Goal: Transaction & Acquisition: Purchase product/service

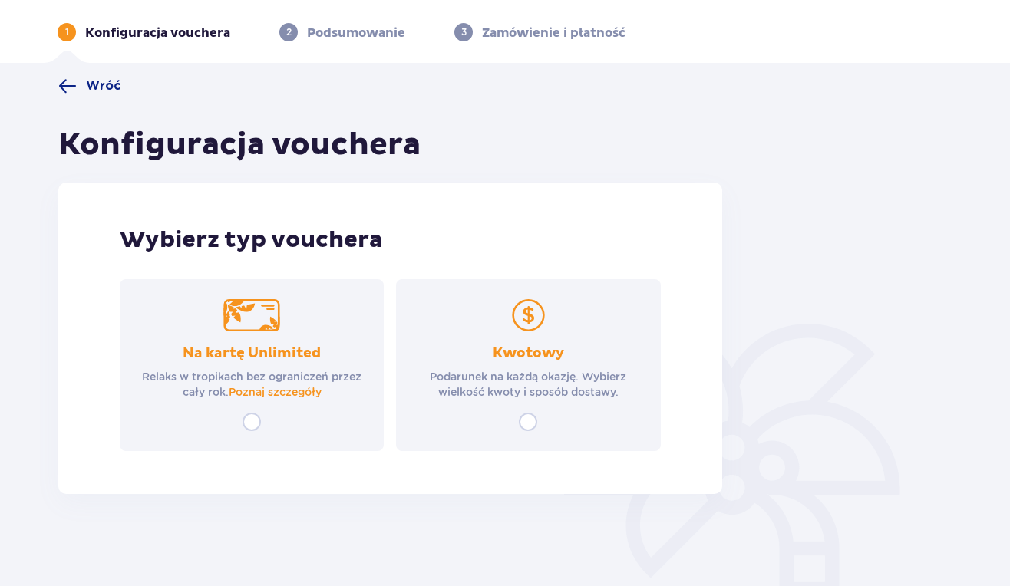
scroll to position [57, 0]
click at [521, 427] on input "radio" at bounding box center [528, 422] width 18 height 18
radio input "true"
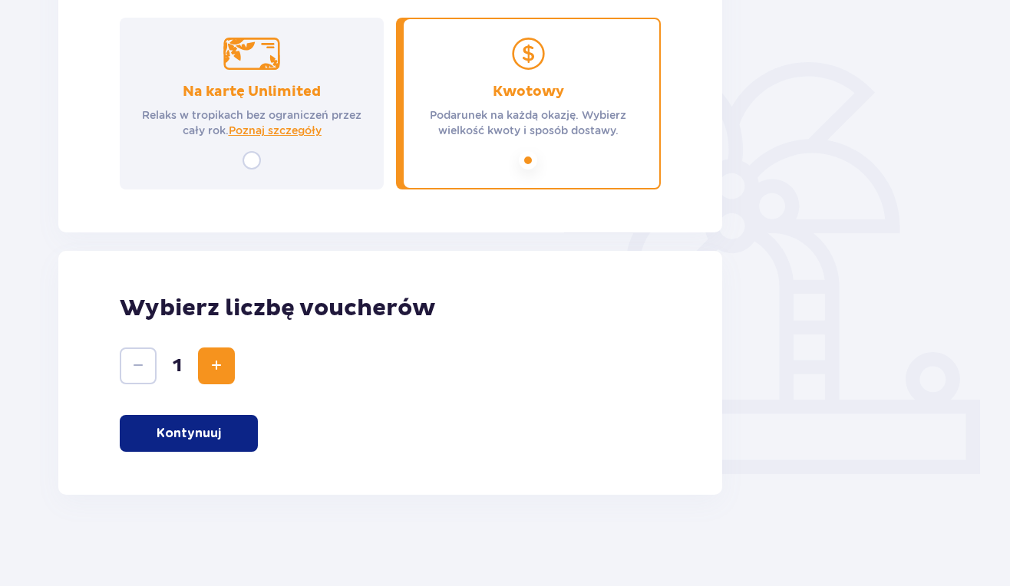
scroll to position [319, 0]
click at [173, 432] on p "Kontynuuj" at bounding box center [189, 432] width 64 height 17
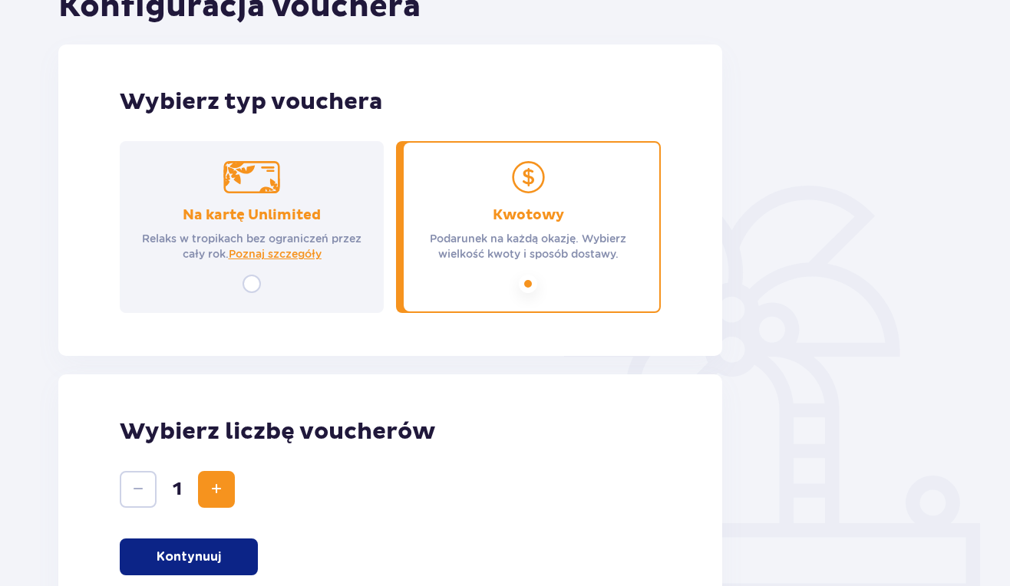
scroll to position [186, 0]
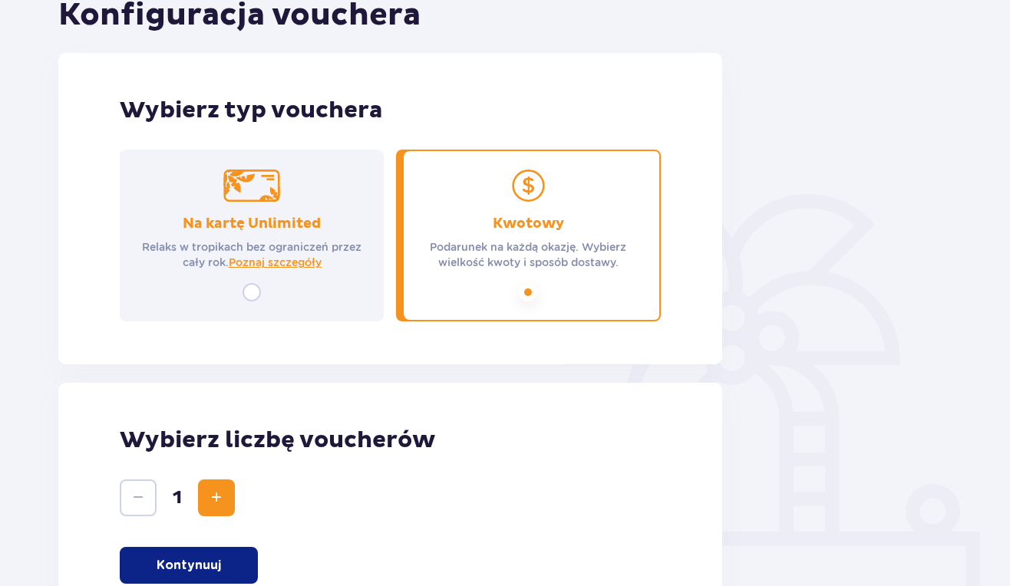
click at [261, 295] on input "radio" at bounding box center [252, 292] width 18 height 18
radio input "true"
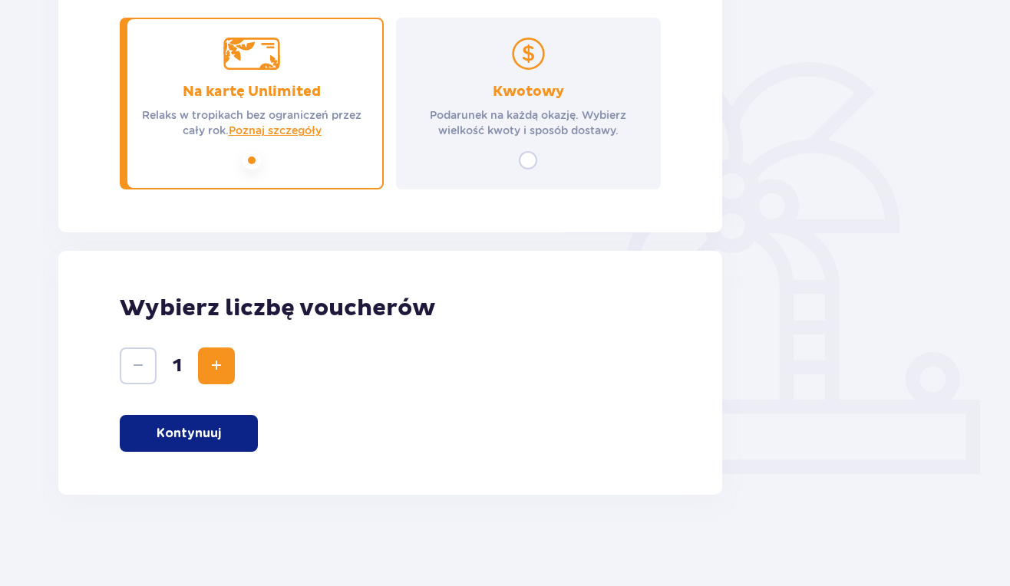
scroll to position [319, 0]
click at [202, 446] on button "Kontynuuj" at bounding box center [189, 432] width 138 height 37
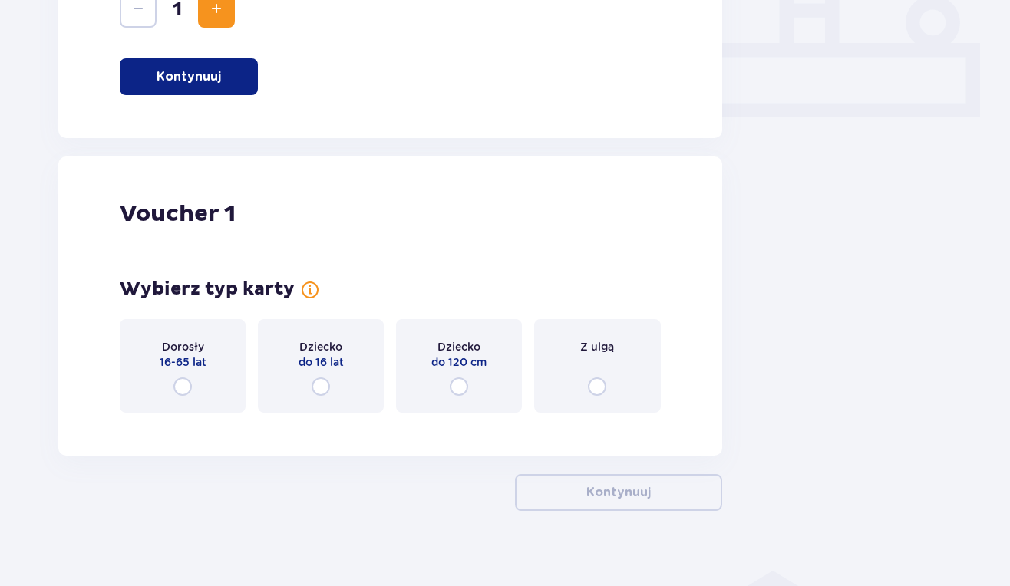
scroll to position [692, 0]
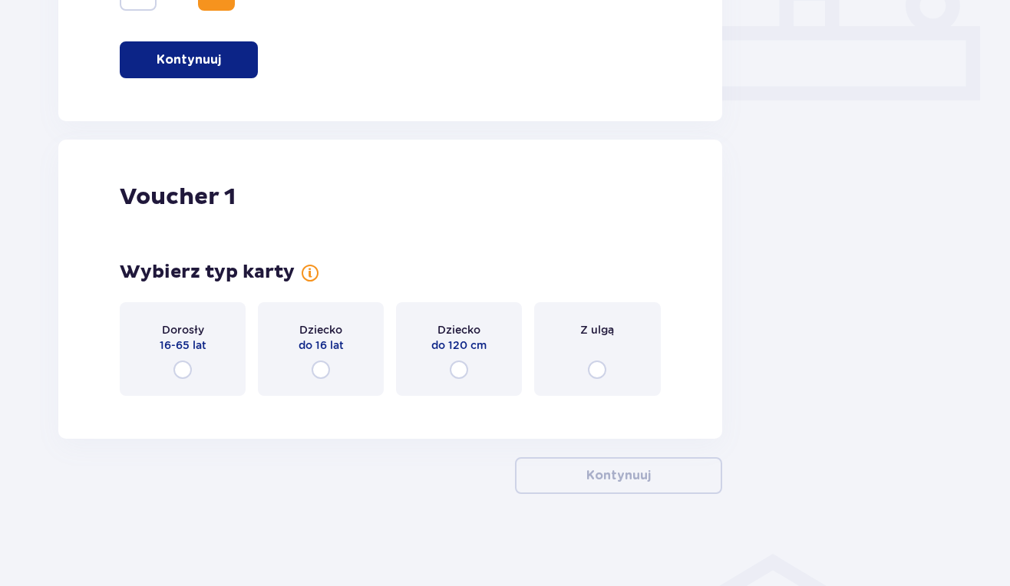
click at [186, 371] on input "radio" at bounding box center [182, 370] width 18 height 18
radio input "true"
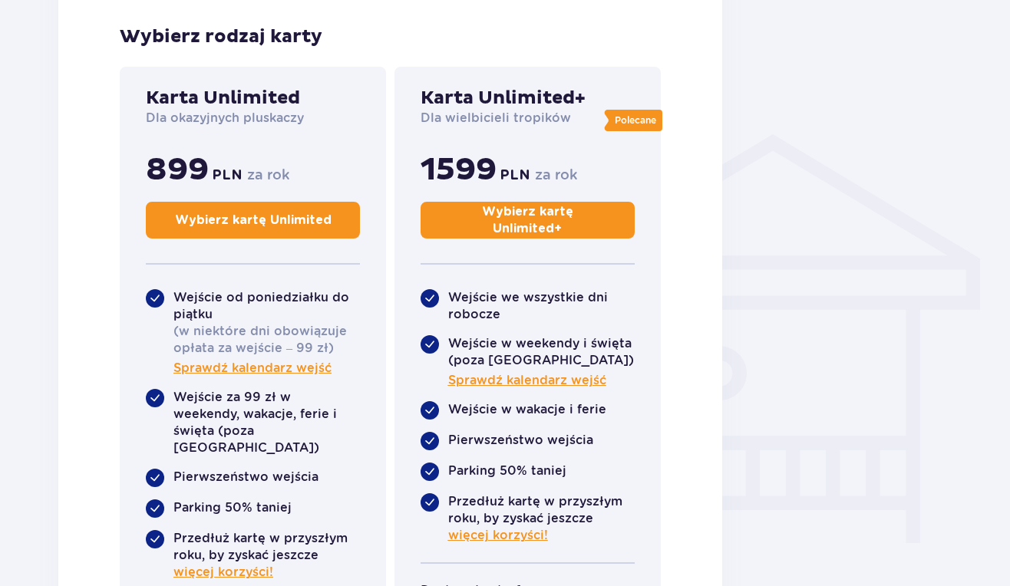
scroll to position [1113, 0]
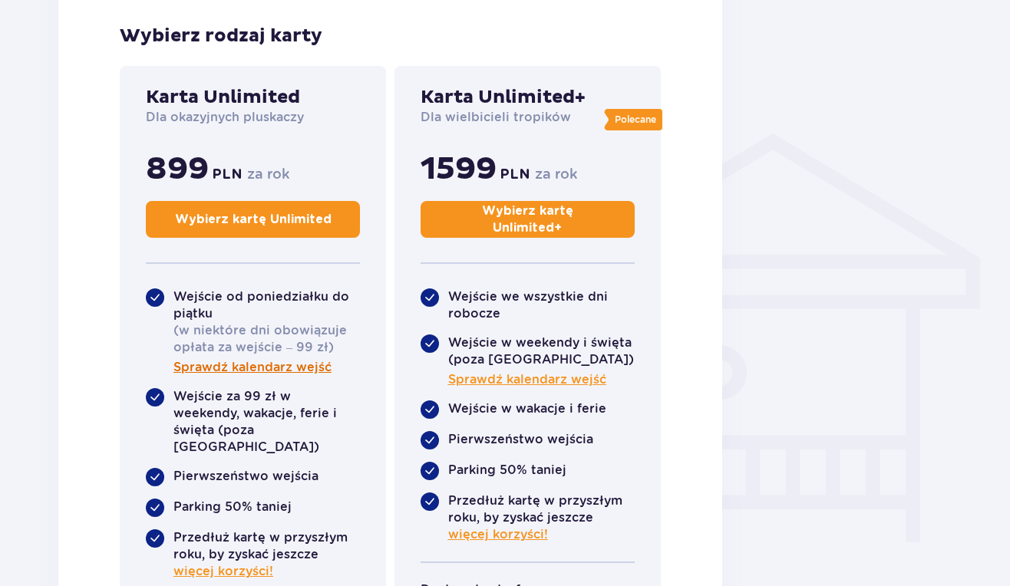
radio input "true"
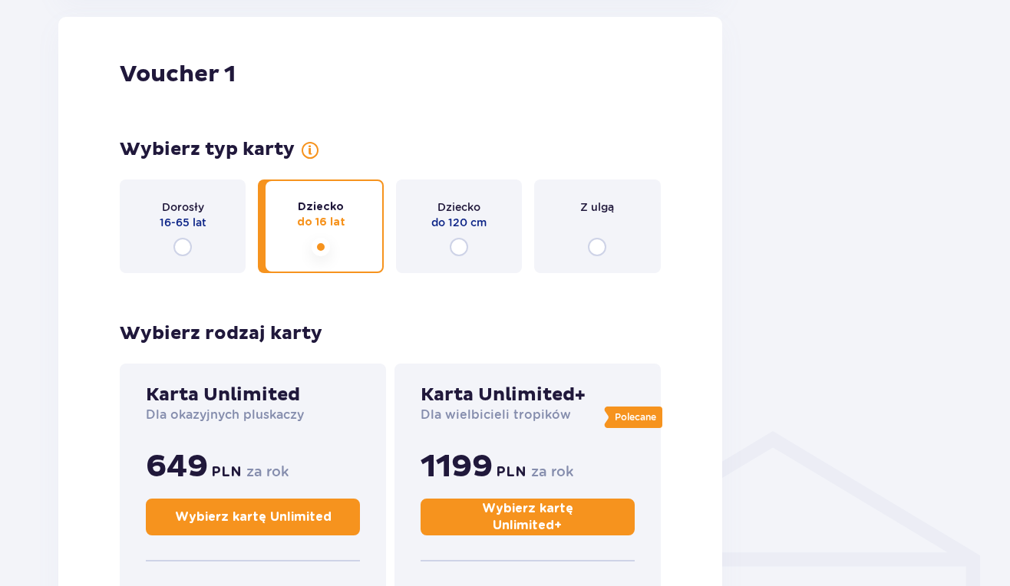
click at [459, 247] on input "radio" at bounding box center [459, 247] width 18 height 18
radio input "true"
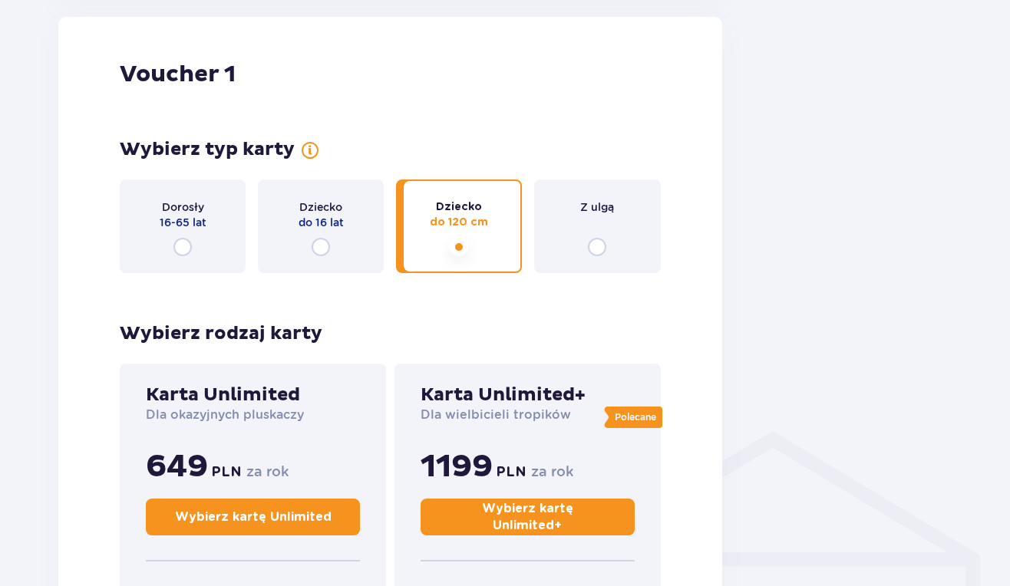
click at [321, 247] on input "radio" at bounding box center [321, 247] width 18 height 18
radio input "true"
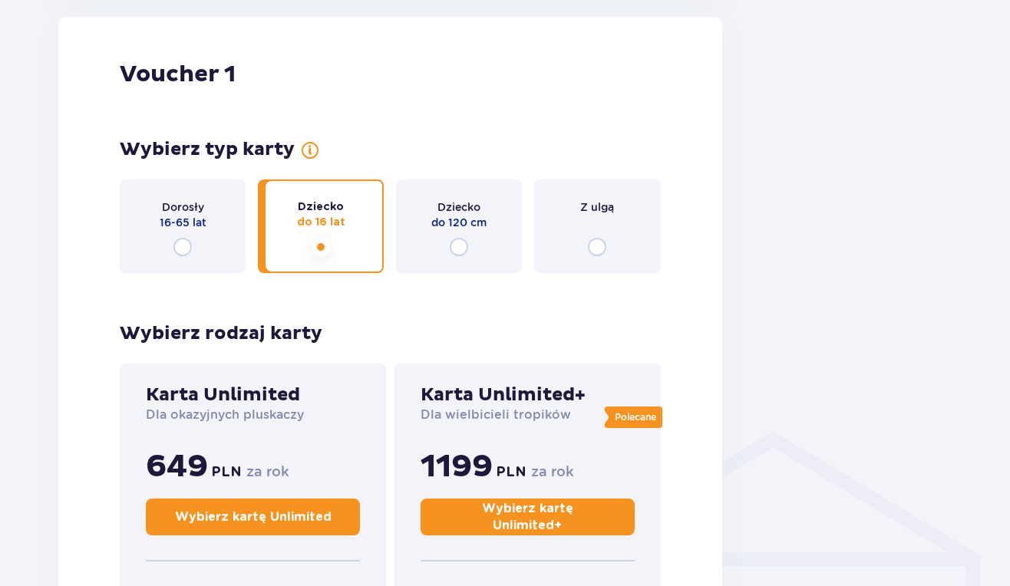
click at [183, 247] on input "radio" at bounding box center [182, 247] width 18 height 18
radio input "true"
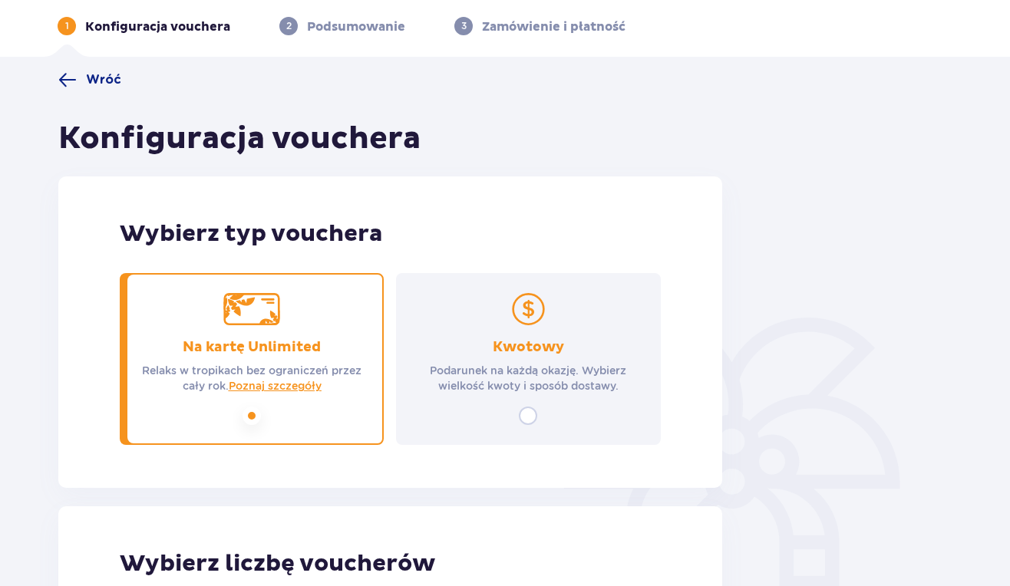
scroll to position [45, 0]
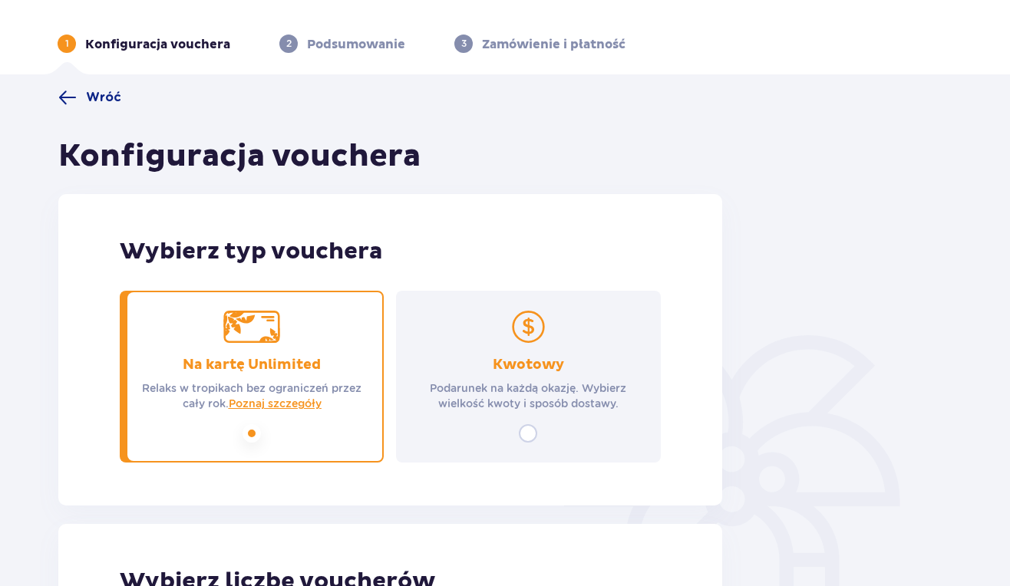
click at [539, 435] on div "Kwotowy Podarunek na każdą okazję. Wybierz wielkość kwoty i sposób dostawy." at bounding box center [528, 377] width 264 height 172
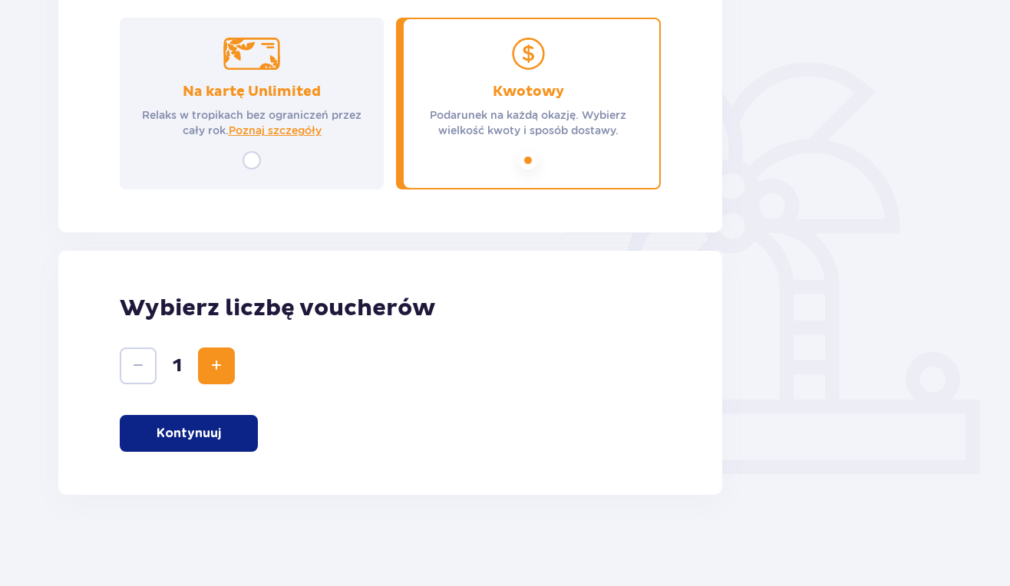
scroll to position [319, 0]
click at [223, 420] on button "Kontynuuj" at bounding box center [189, 432] width 138 height 37
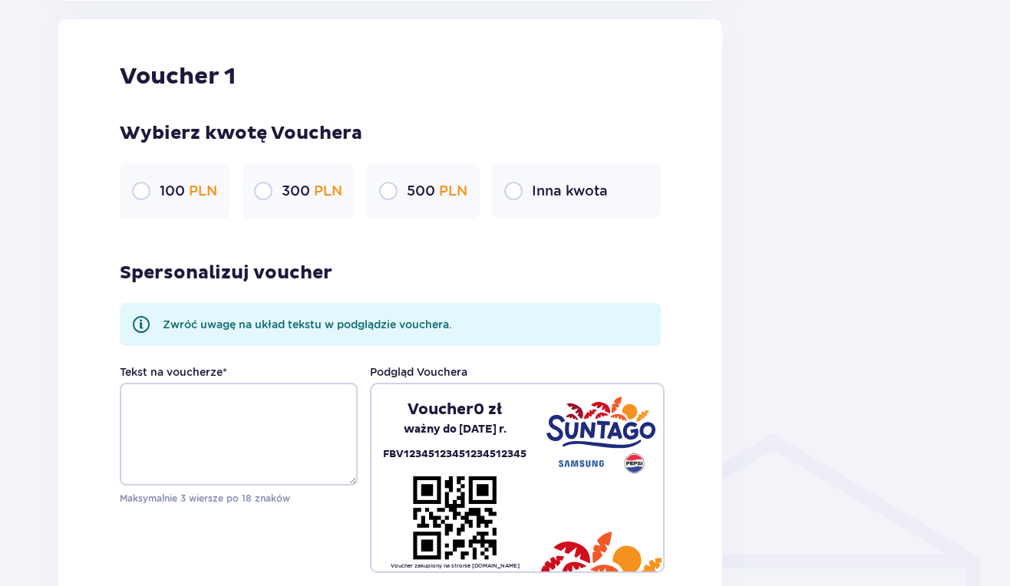
scroll to position [814, 0]
click at [259, 196] on input "radio" at bounding box center [263, 190] width 18 height 18
radio input "true"
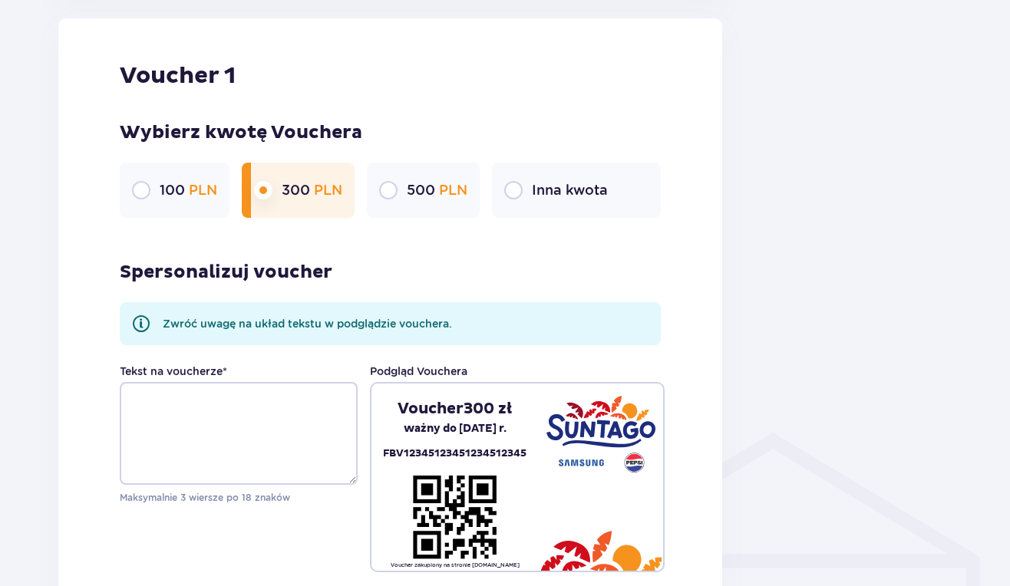
click at [395, 187] on input "radio" at bounding box center [388, 190] width 18 height 18
radio input "true"
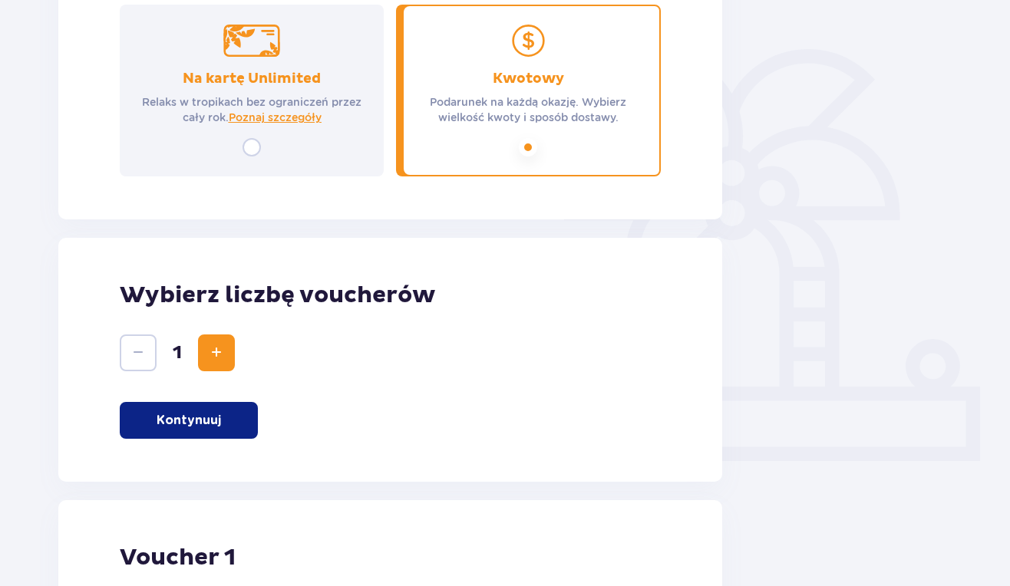
scroll to position [280, 0]
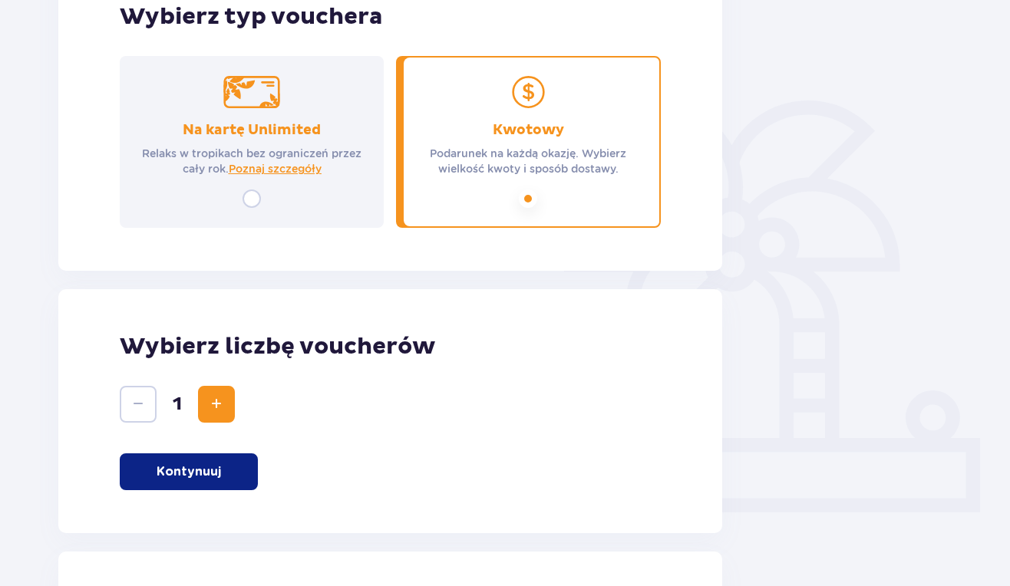
click at [246, 207] on input "radio" at bounding box center [252, 199] width 18 height 18
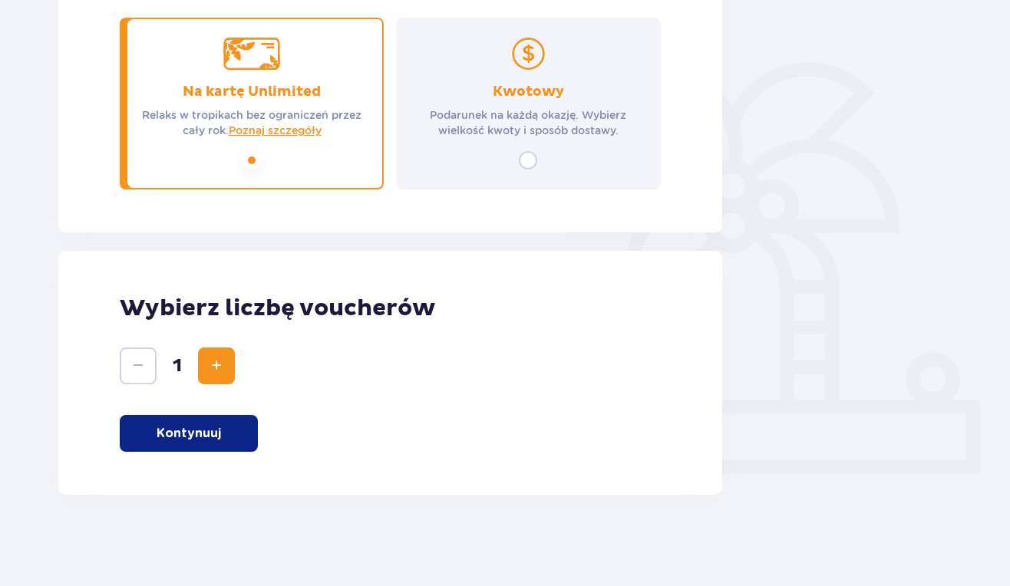
scroll to position [319, 0]
click at [213, 421] on button "Kontynuuj" at bounding box center [189, 432] width 138 height 37
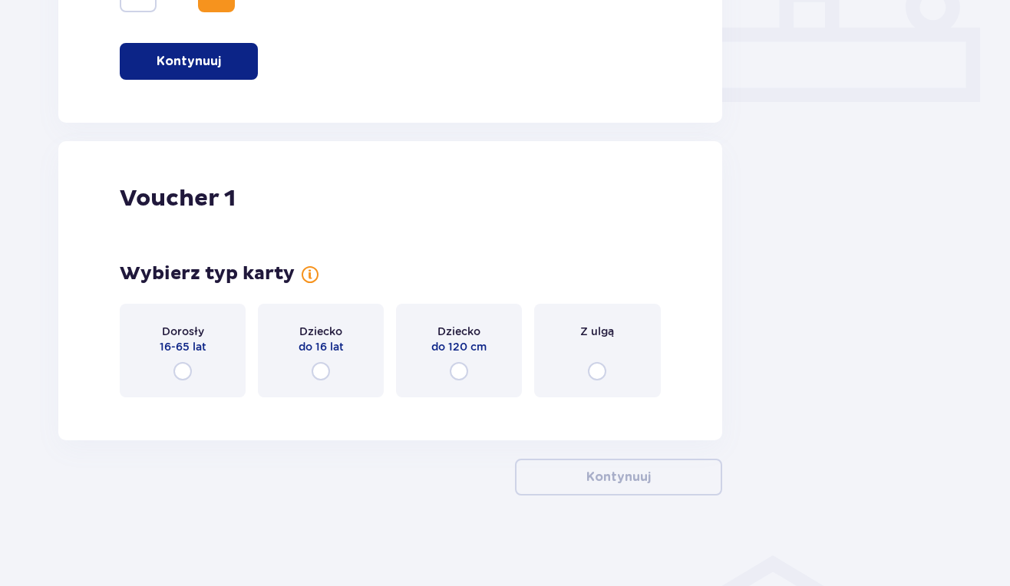
scroll to position [692, 0]
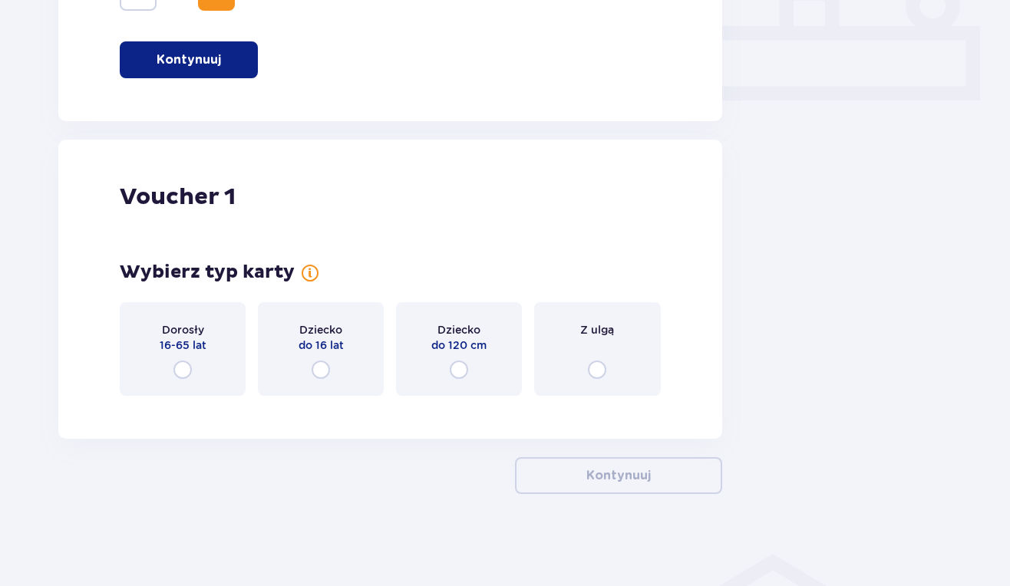
click at [187, 381] on div "Dorosły 16-65 lat" at bounding box center [183, 349] width 126 height 94
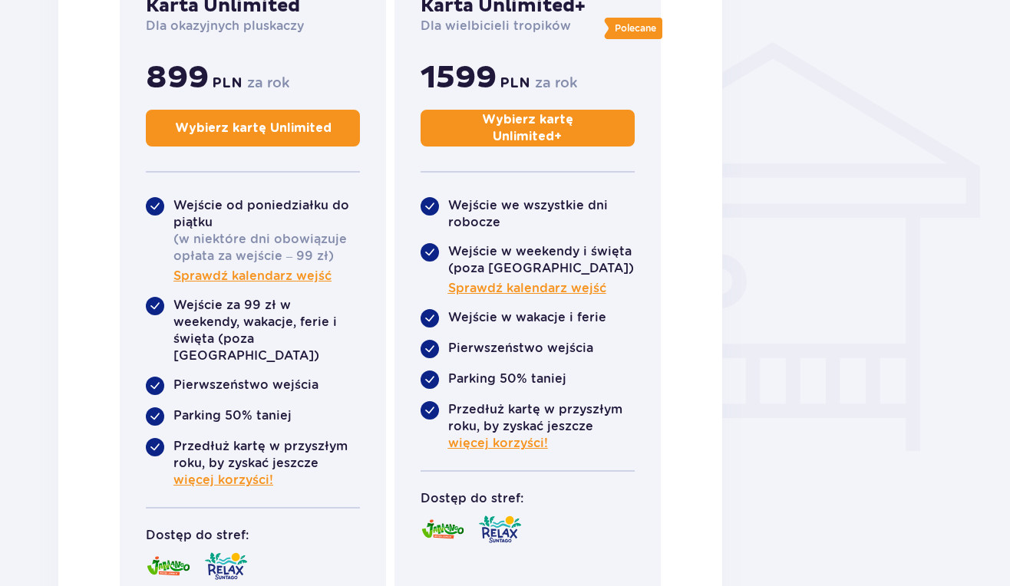
scroll to position [1205, 0]
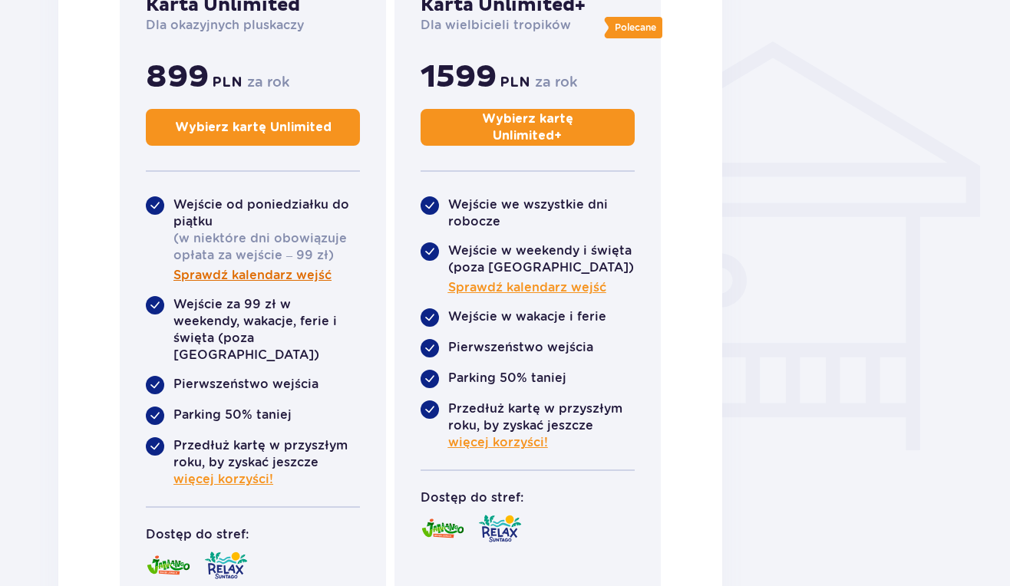
click at [188, 273] on span "Sprawdź kalendarz wejść" at bounding box center [252, 275] width 158 height 17
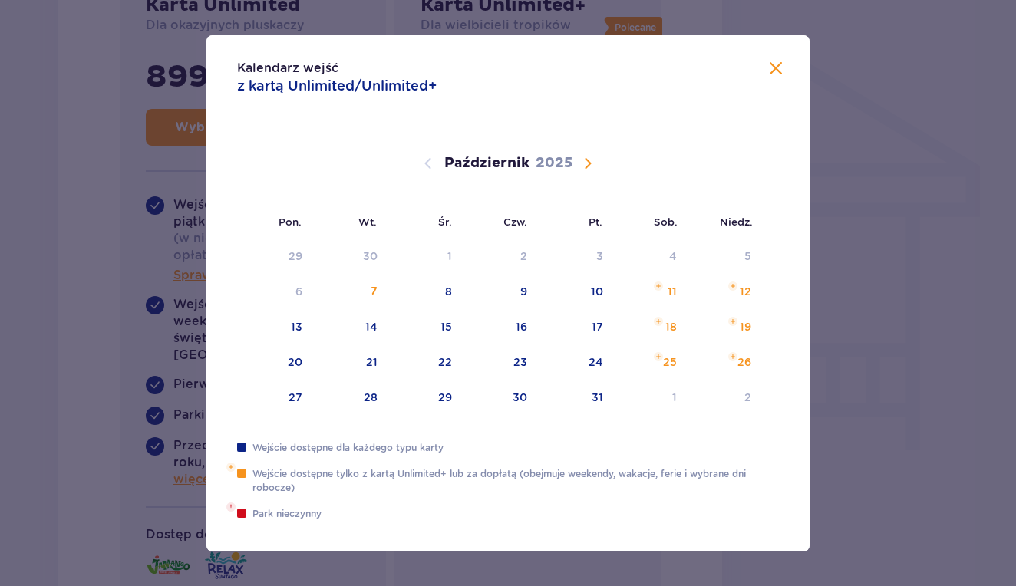
click at [586, 165] on span "Calendar" at bounding box center [588, 163] width 18 height 18
click at [586, 161] on span "Calendar" at bounding box center [588, 163] width 18 height 18
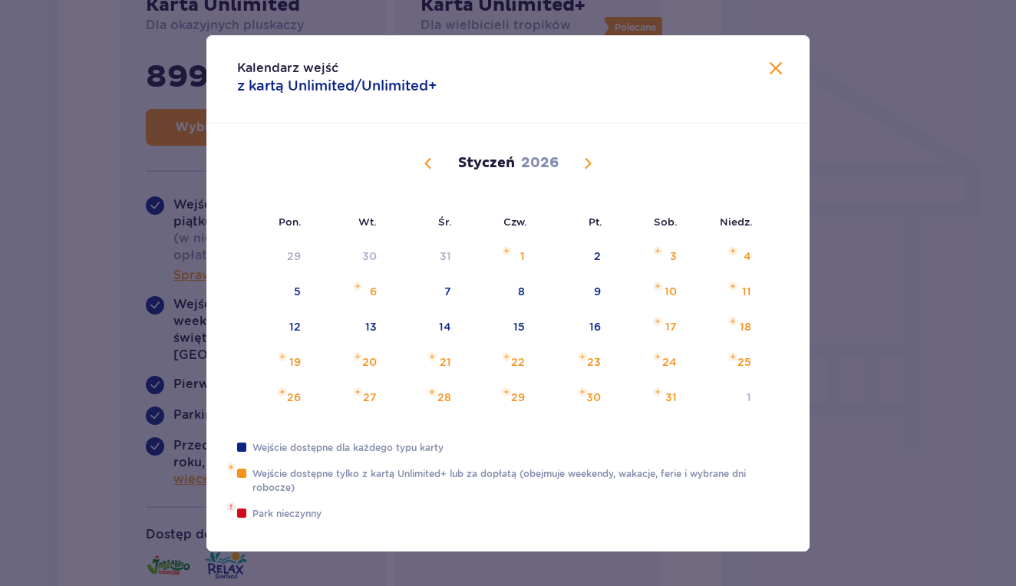
click at [774, 68] on span "Zamknij" at bounding box center [776, 69] width 18 height 18
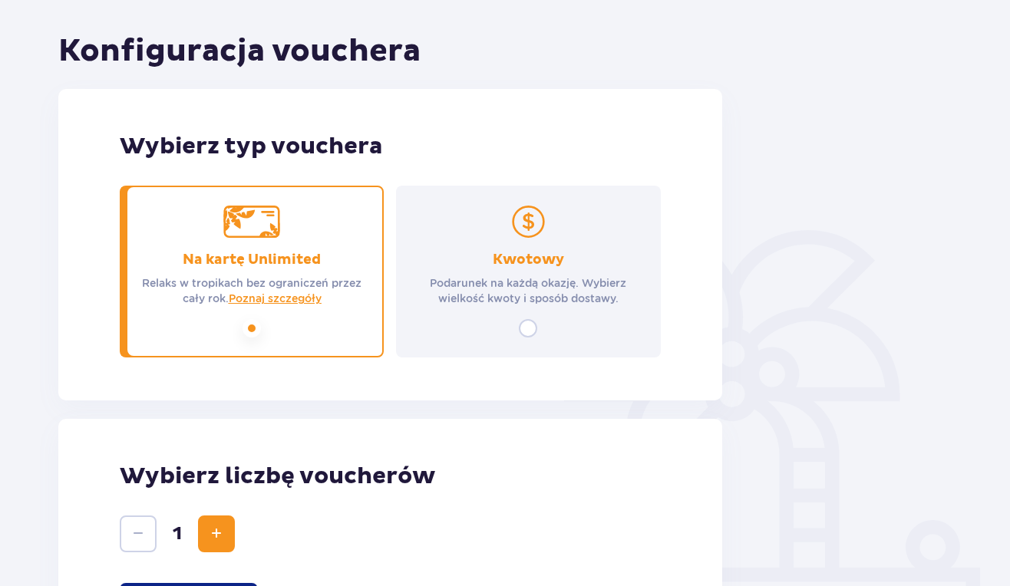
scroll to position [141, 0]
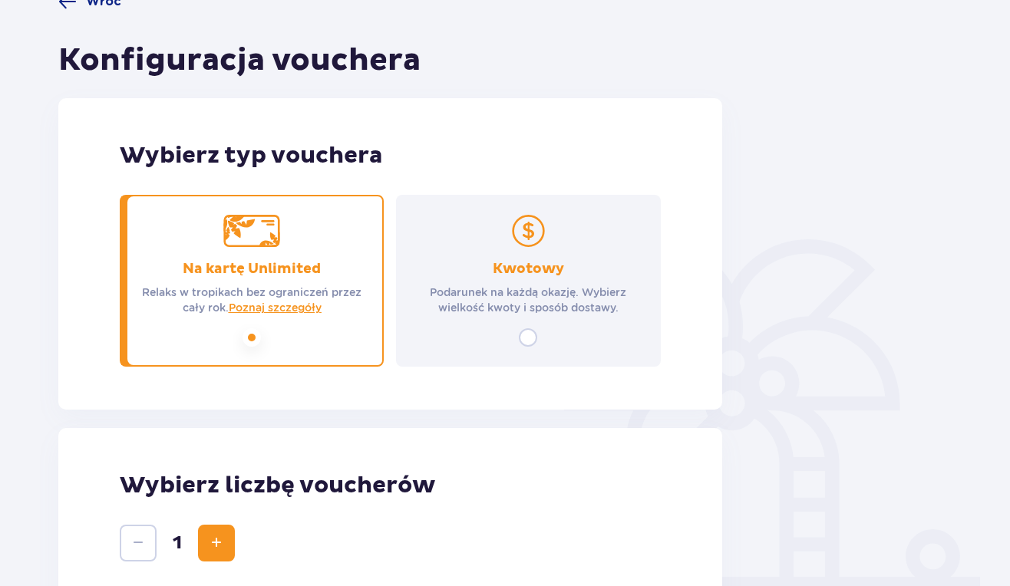
click at [526, 338] on input "radio" at bounding box center [528, 337] width 18 height 18
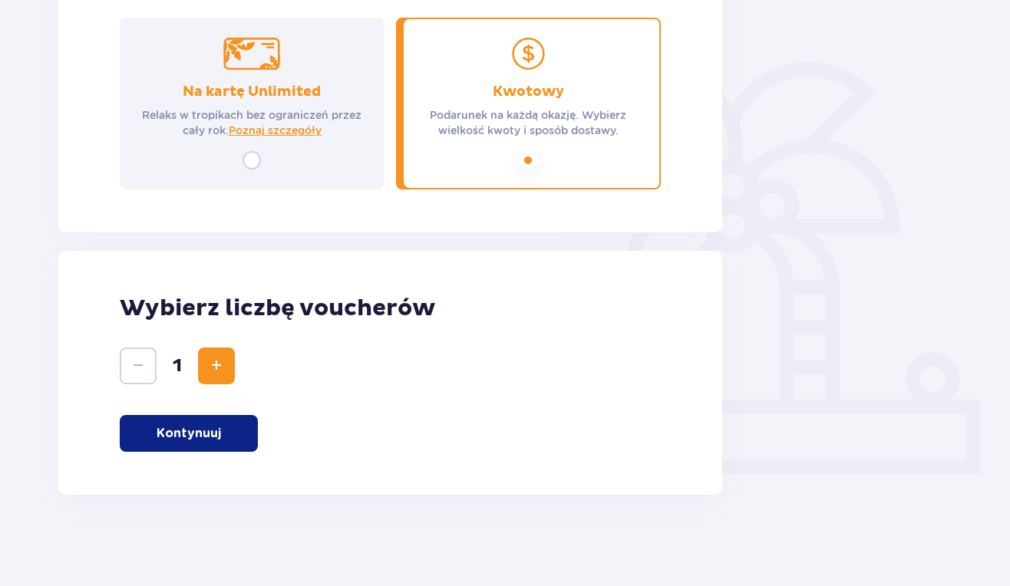
scroll to position [319, 0]
click at [252, 165] on input "radio" at bounding box center [252, 159] width 18 height 18
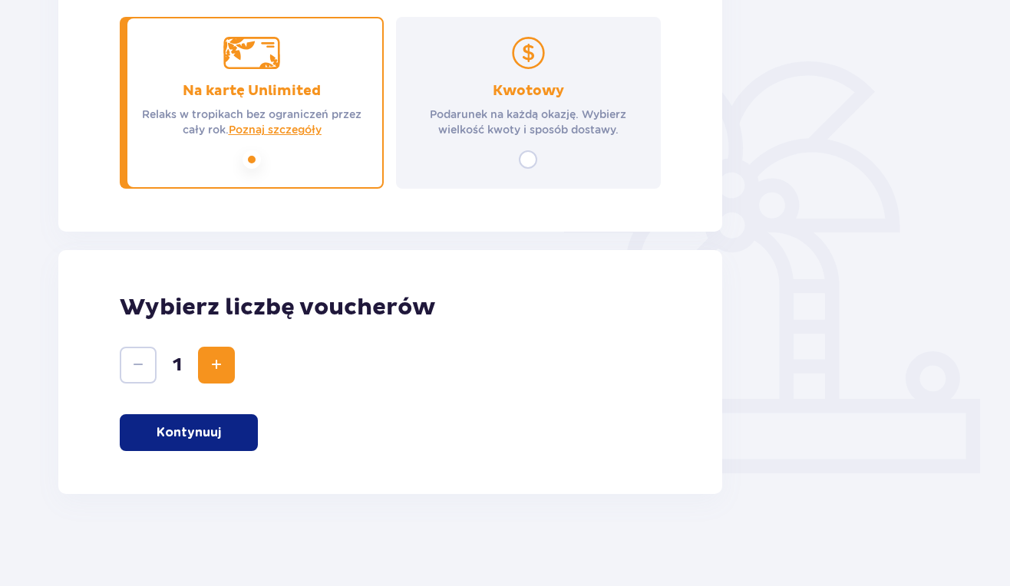
click at [148, 437] on button "Kontynuuj" at bounding box center [189, 432] width 138 height 37
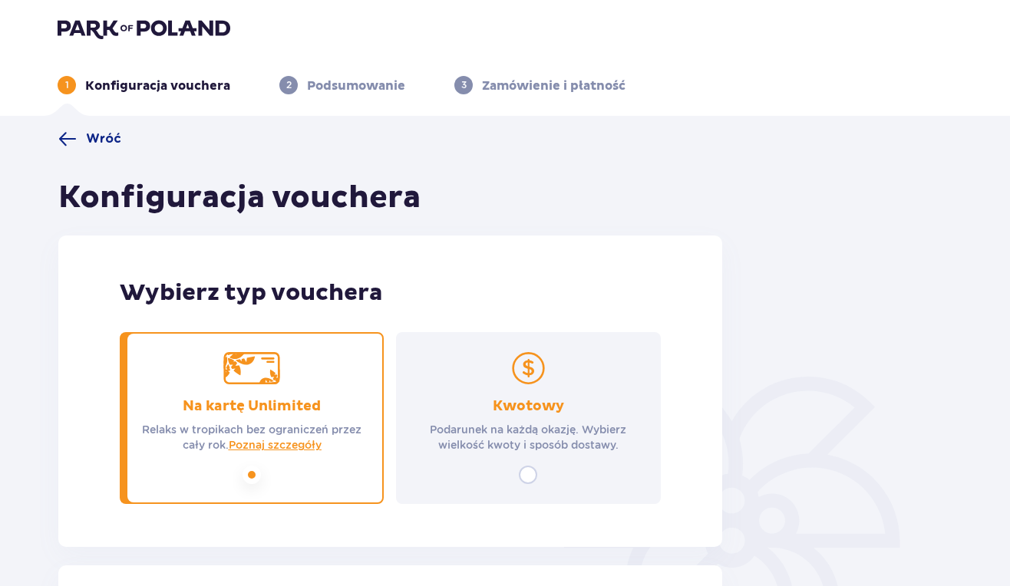
scroll to position [0, 0]
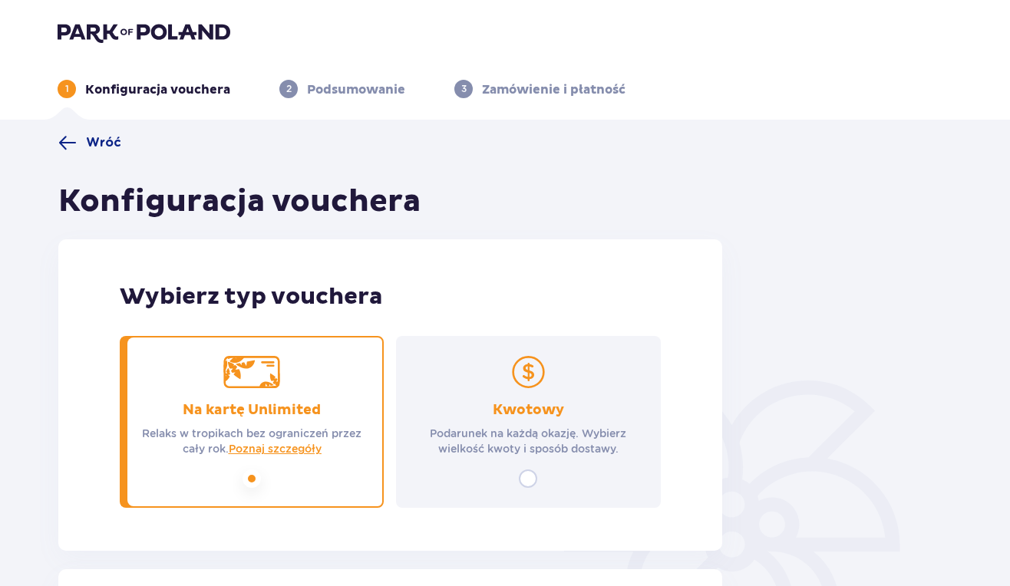
click at [436, 391] on div "Kwotowy Podarunek na każdą okazję. Wybierz wielkość kwoty i sposób dostawy." at bounding box center [528, 422] width 264 height 172
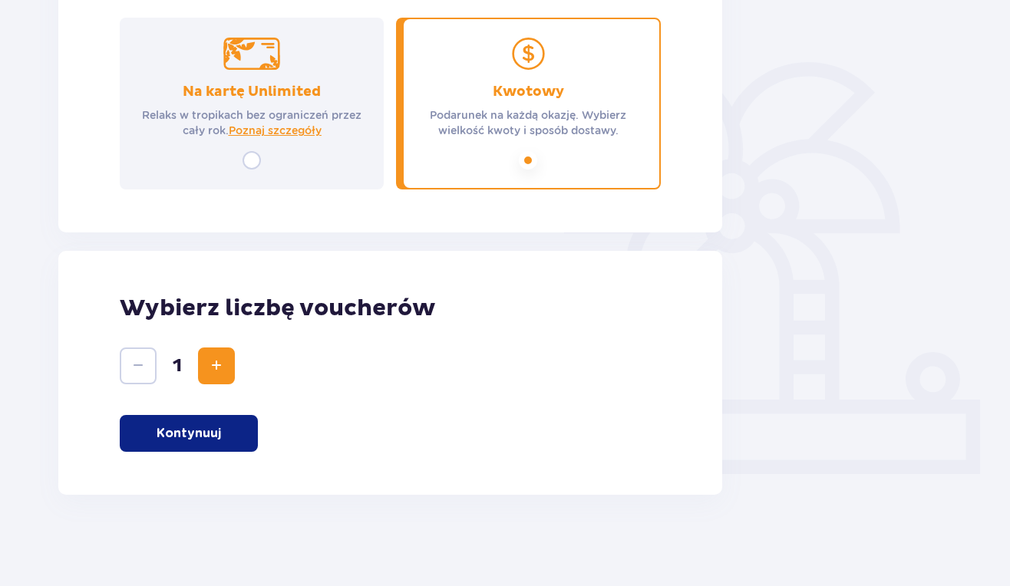
scroll to position [319, 0]
click at [194, 423] on button "Kontynuuj" at bounding box center [189, 432] width 138 height 37
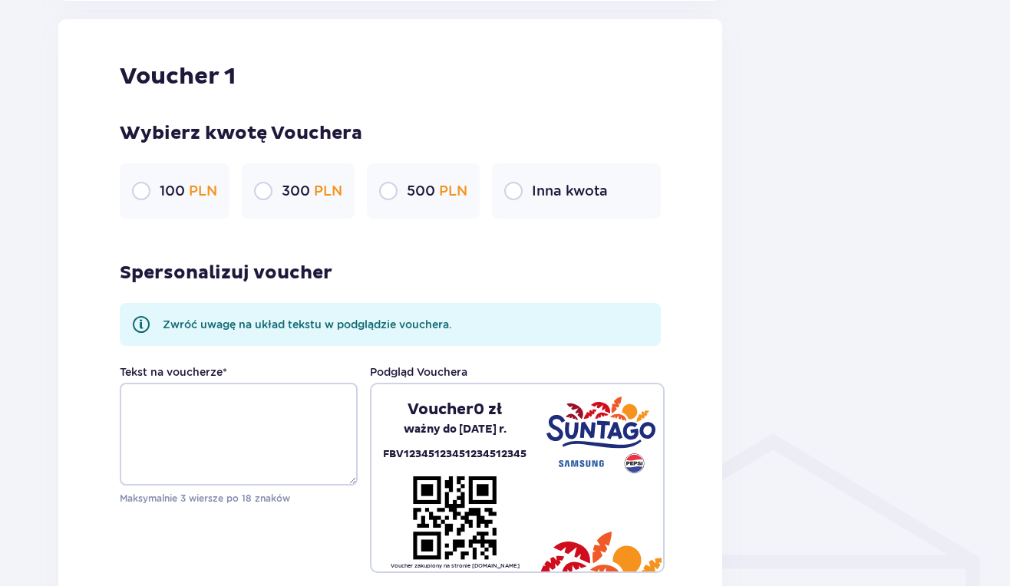
scroll to position [814, 0]
click at [388, 185] on input "radio" at bounding box center [388, 190] width 18 height 18
radio input "true"
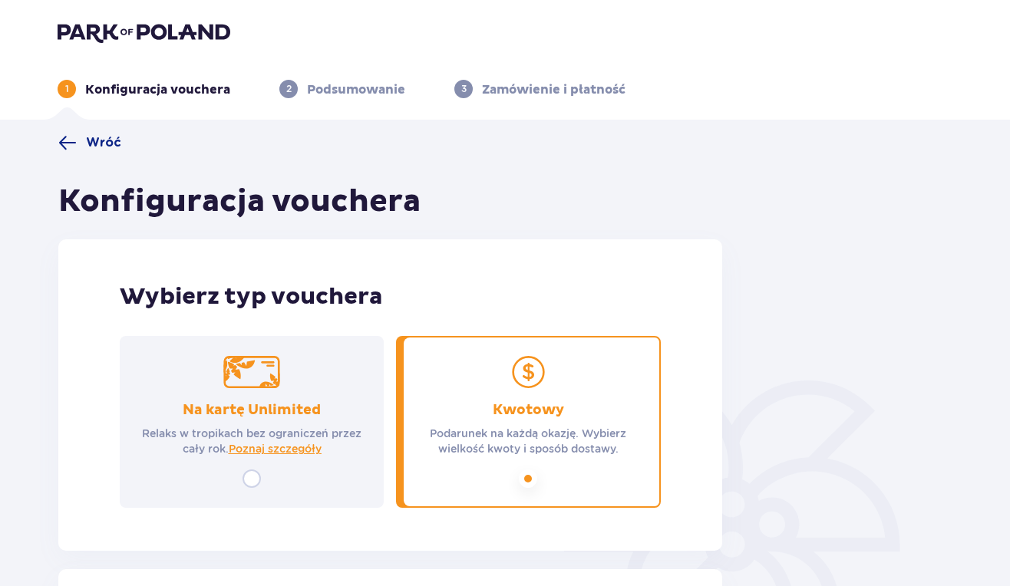
scroll to position [0, 0]
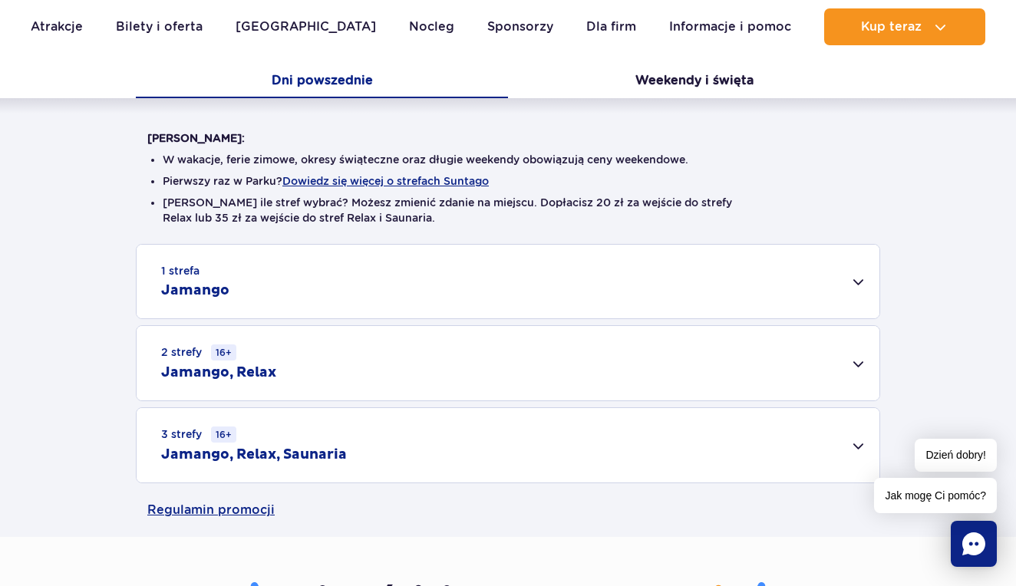
scroll to position [375, 0]
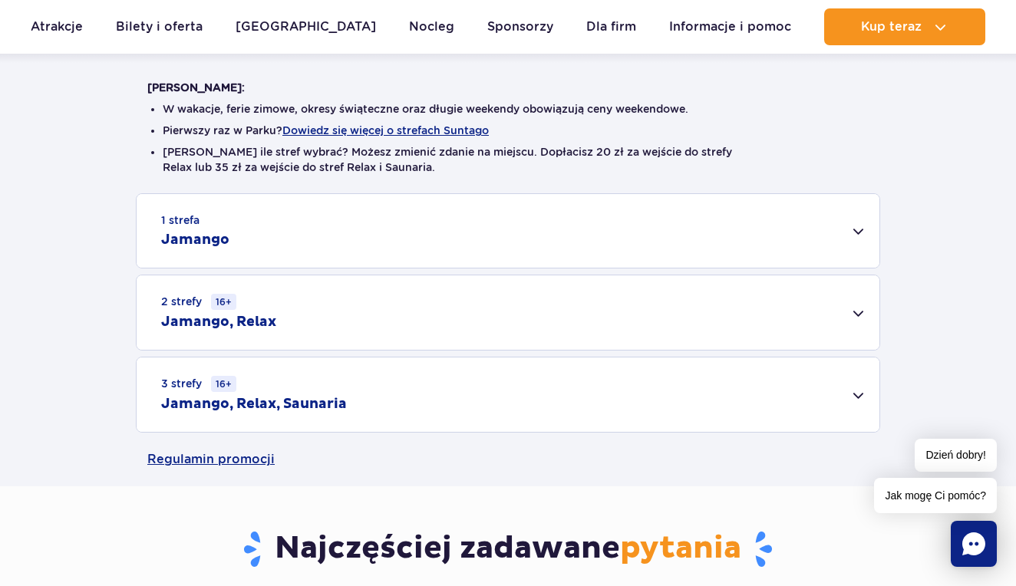
click at [559, 388] on div "3 strefy 16+ Jamango, Relax, Saunaria" at bounding box center [508, 395] width 743 height 74
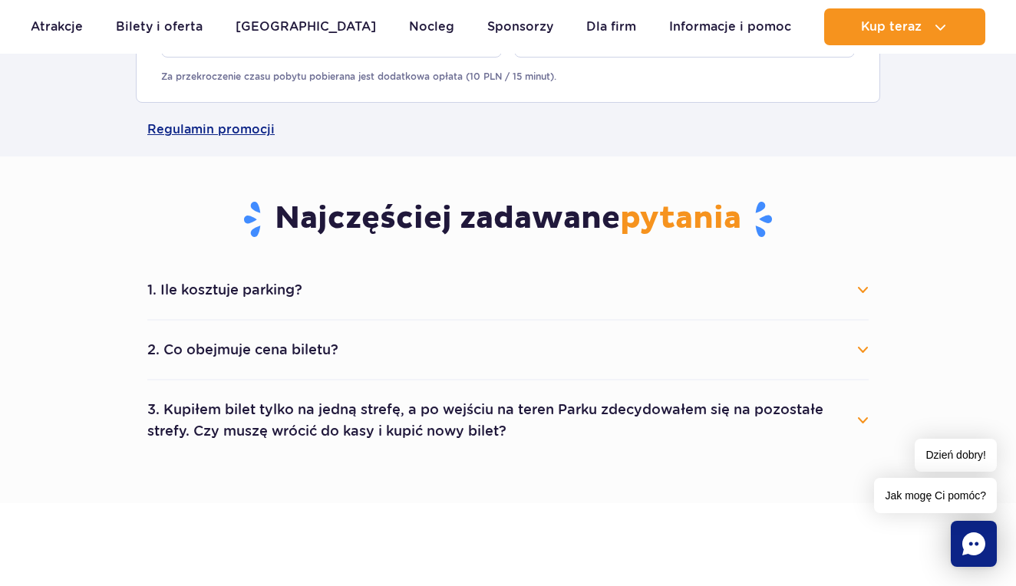
scroll to position [919, 0]
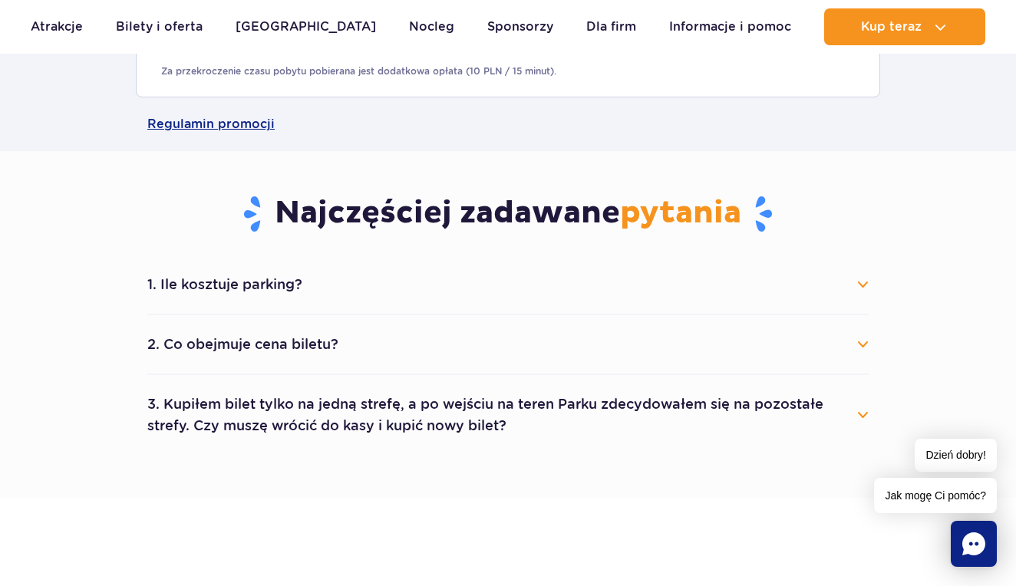
click at [863, 341] on button "2. Co obejmuje cena biletu?" at bounding box center [507, 345] width 721 height 34
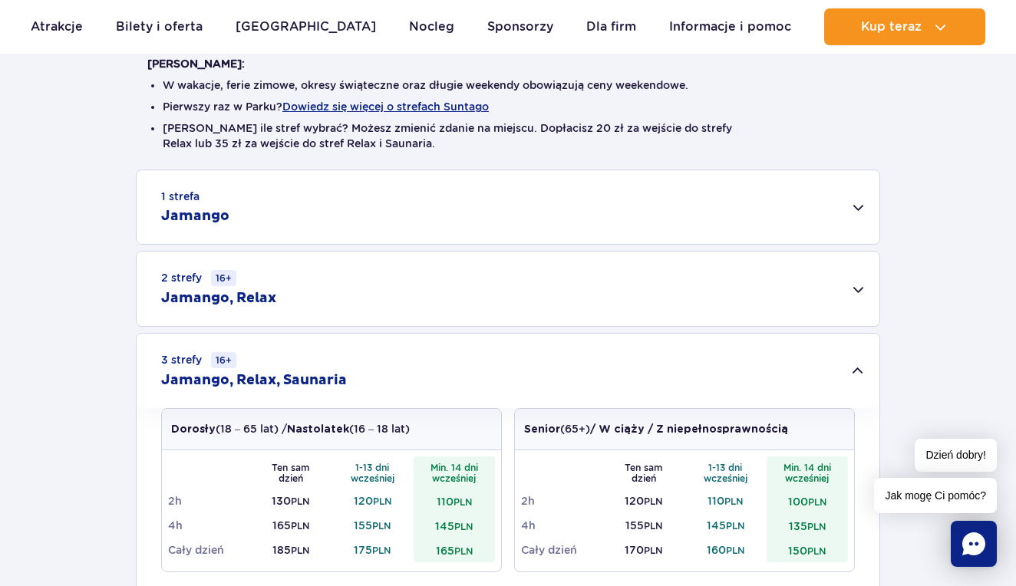
scroll to position [359, 0]
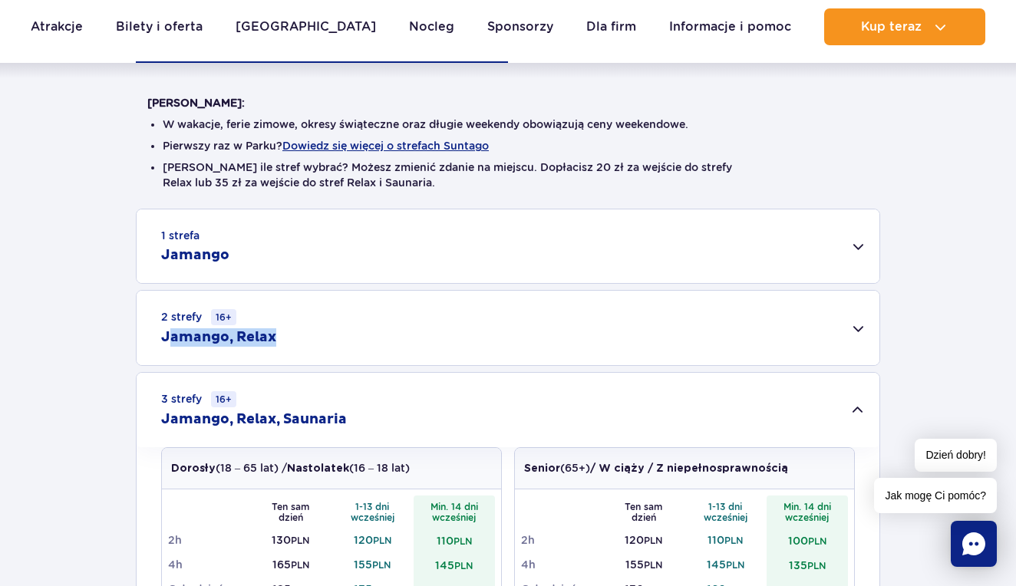
drag, startPoint x: 172, startPoint y: 338, endPoint x: 289, endPoint y: 338, distance: 117.4
click at [320, 421] on h2 "Jamango, Relax, Saunaria" at bounding box center [254, 420] width 186 height 18
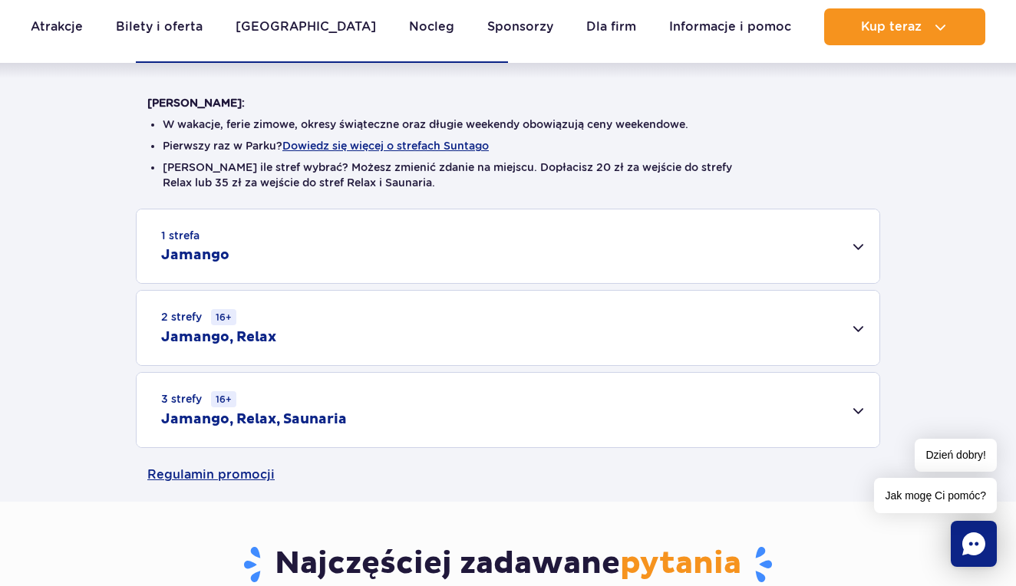
click at [320, 421] on h2 "Jamango, Relax, Saunaria" at bounding box center [254, 420] width 186 height 18
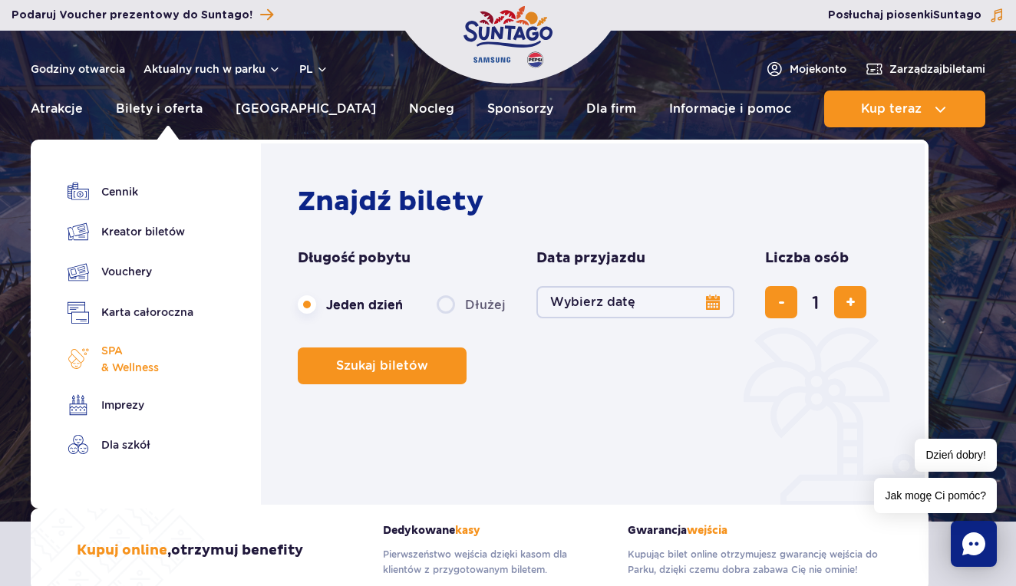
click at [127, 352] on span "SPA & Wellness" at bounding box center [130, 359] width 58 height 34
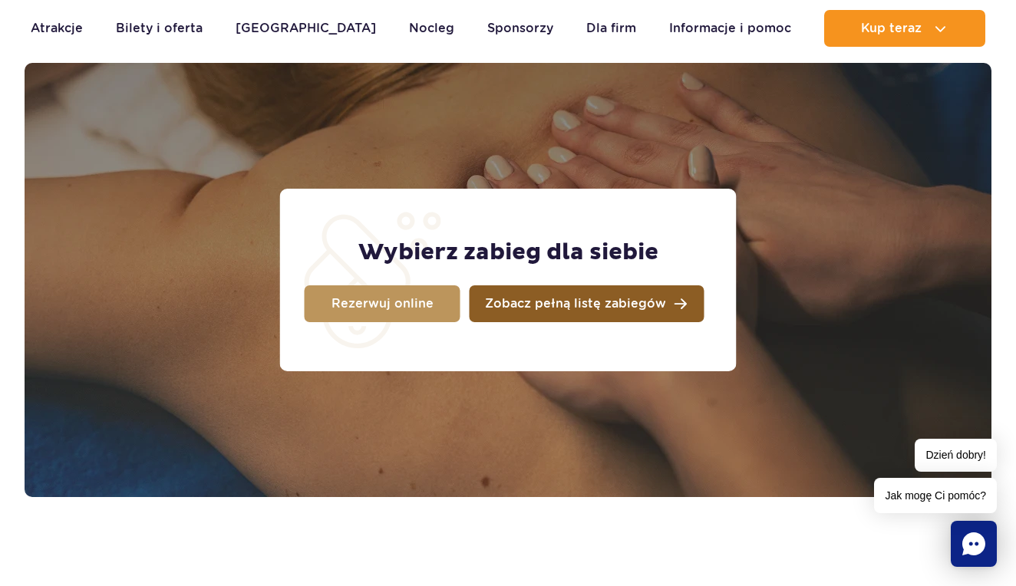
click at [486, 298] on span "Zobacz pełną listę zabiegów" at bounding box center [575, 304] width 181 height 12
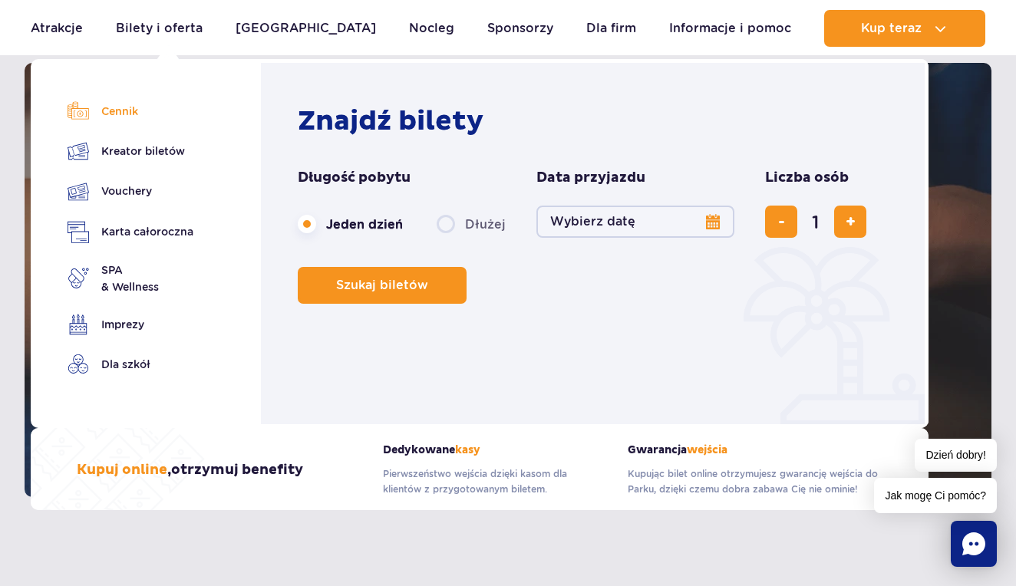
click at [117, 118] on link "Cennik" at bounding box center [131, 111] width 126 height 21
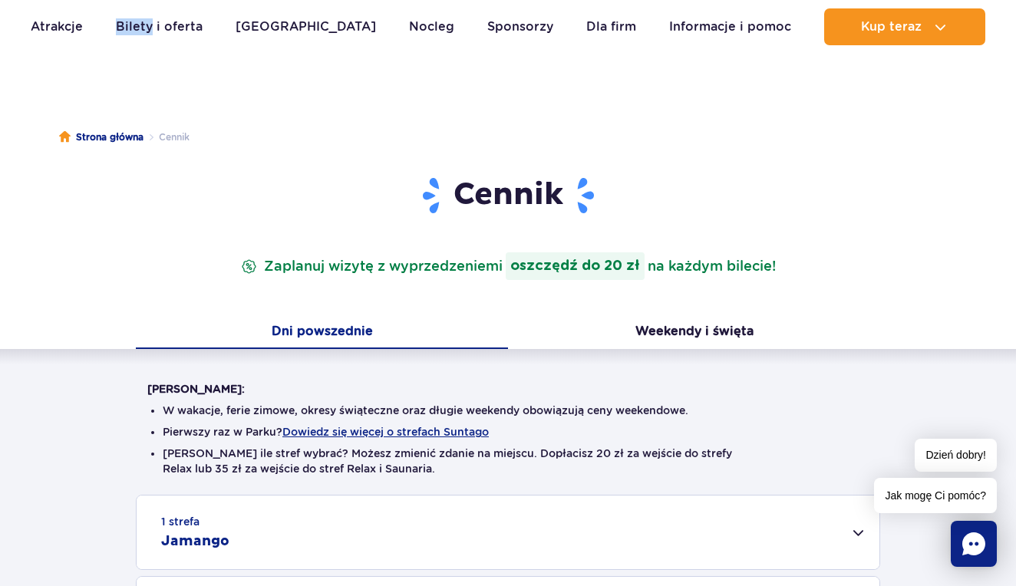
scroll to position [50, 0]
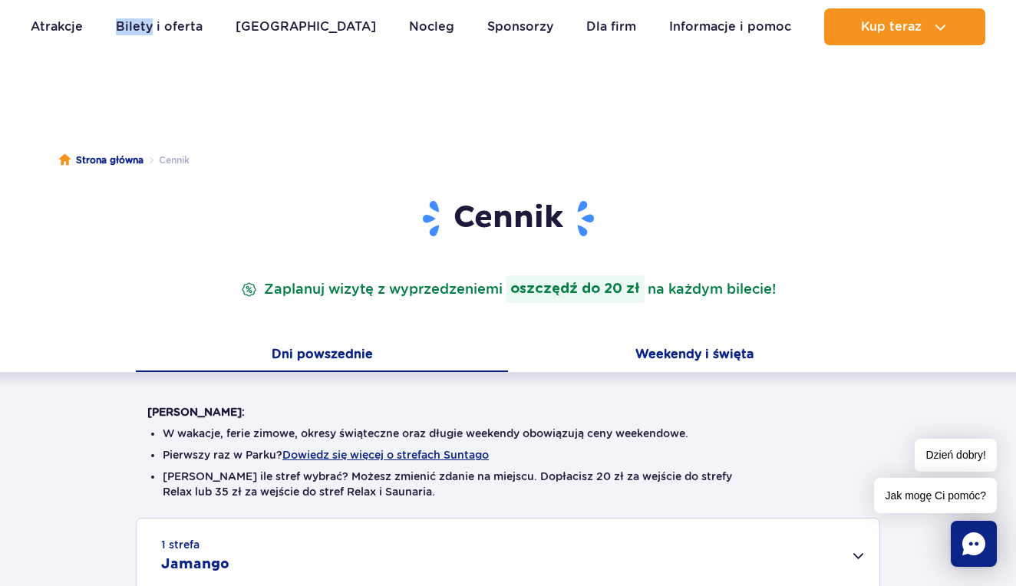
click at [635, 349] on button "Weekendy i święta" at bounding box center [694, 356] width 372 height 32
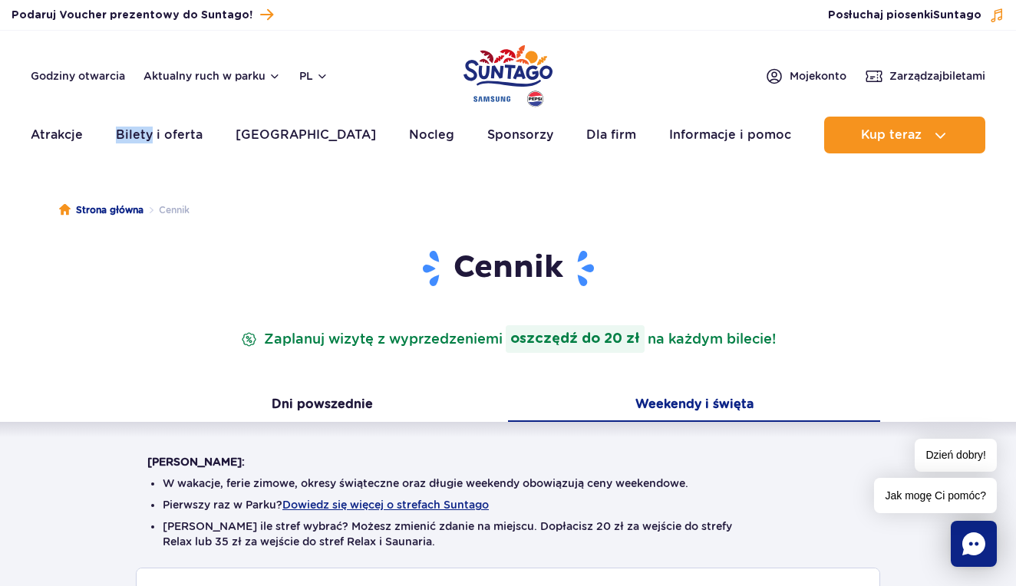
scroll to position [0, 0]
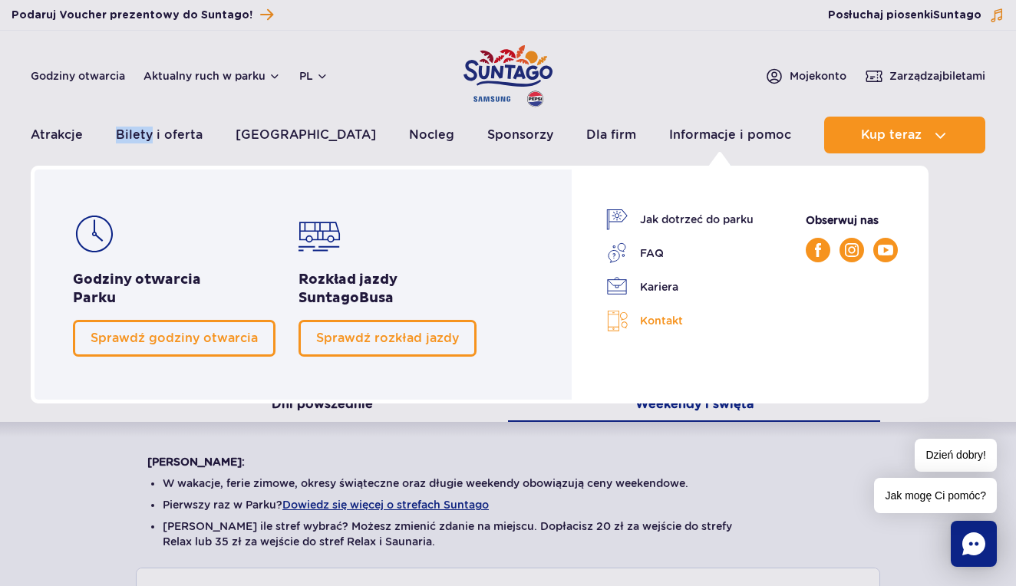
click at [642, 320] on link "Kontakt" at bounding box center [679, 321] width 147 height 22
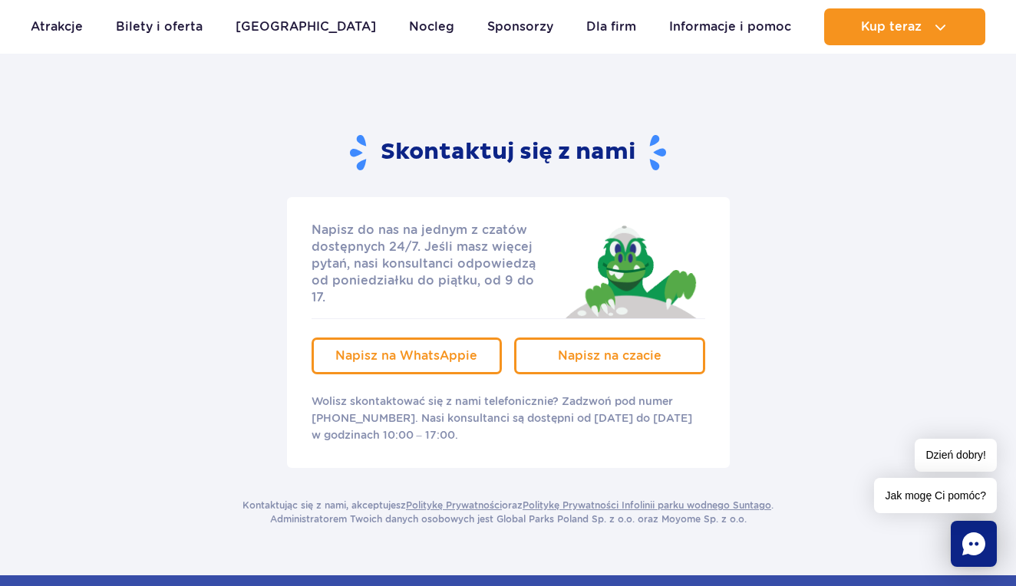
scroll to position [169, 0]
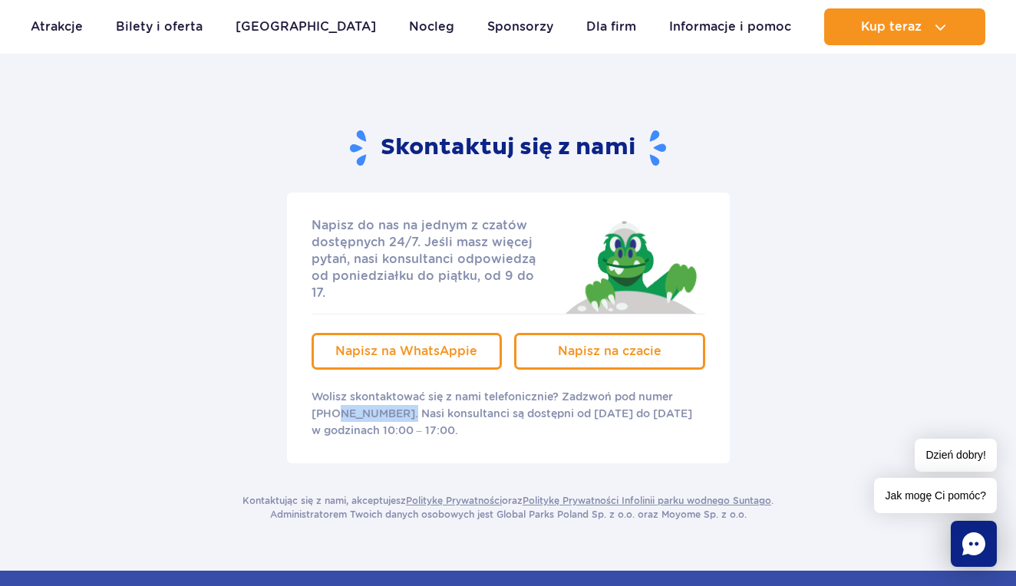
drag, startPoint x: 335, startPoint y: 399, endPoint x: 399, endPoint y: 391, distance: 64.2
click at [399, 391] on p "Wolisz skontaktować się z nami telefonicznie? Zadzwoń pod numer [PHONE_NUMBER].…" at bounding box center [509, 413] width 394 height 51
